Goal: Find specific page/section: Find specific page/section

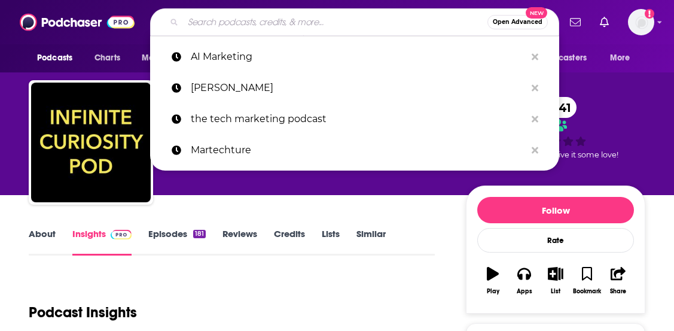
click at [388, 20] on input "Search podcasts, credits, & more..." at bounding box center [335, 22] width 305 height 19
paste input "AI-Curious with [PERSON_NAME]"
type input "AI-Curious with [PERSON_NAME]"
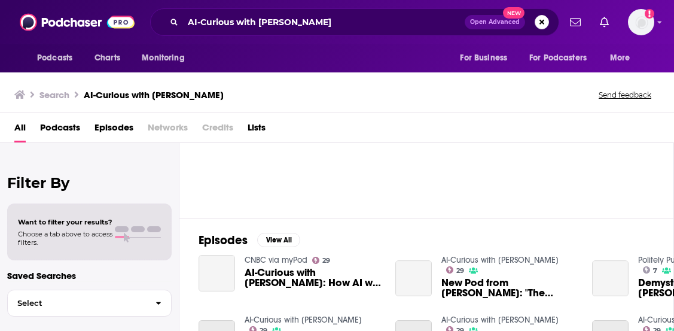
scroll to position [101, 0]
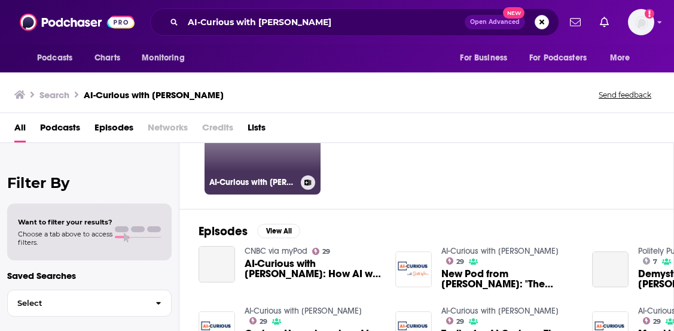
click at [271, 181] on h3 "AI-Curious with [PERSON_NAME]" at bounding box center [252, 182] width 87 height 10
